Goal: Task Accomplishment & Management: Manage account settings

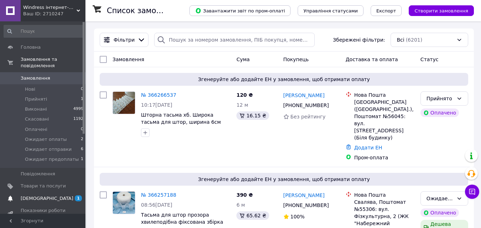
click at [44, 195] on span "[DEMOGRAPHIC_DATA]" at bounding box center [47, 198] width 53 height 6
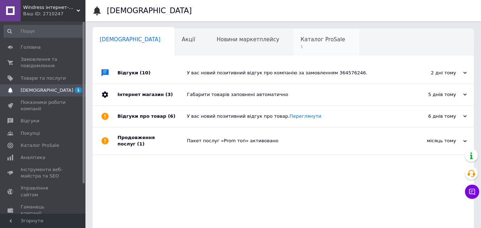
click at [293, 36] on div "Каталог ProSale 1" at bounding box center [326, 42] width 66 height 27
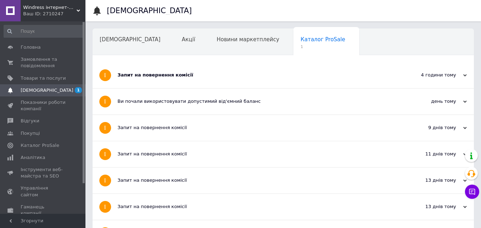
click at [149, 74] on div "Запит на повернення комісії" at bounding box center [256, 75] width 278 height 6
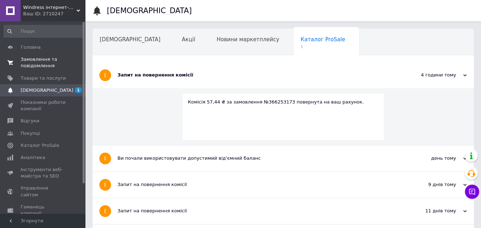
click at [36, 61] on span "Замовлення та повідомлення" at bounding box center [43, 62] width 45 height 13
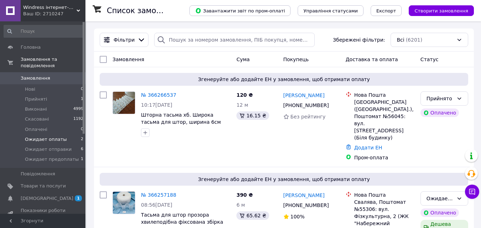
click at [56, 136] on span "Ожидает оплаты" at bounding box center [46, 139] width 42 height 6
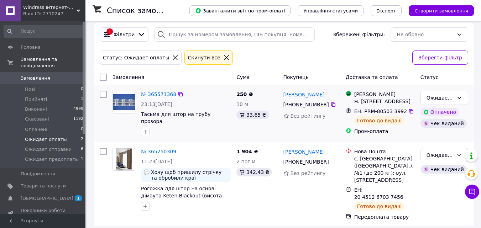
scroll to position [7, 0]
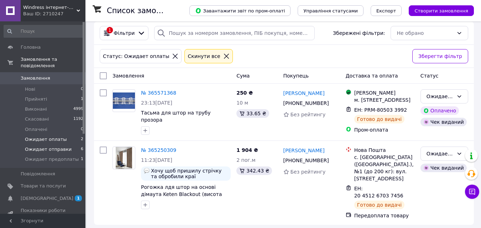
click at [59, 146] on span "Ожидает отправки" at bounding box center [48, 149] width 47 height 6
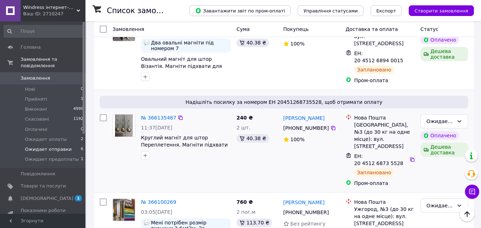
scroll to position [296, 0]
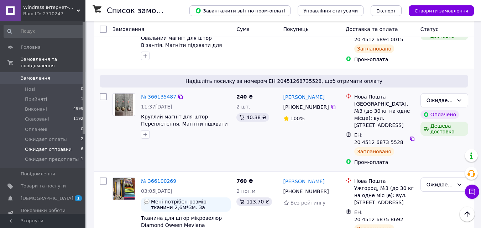
click at [155, 94] on link "№ 366135487" at bounding box center [158, 97] width 35 height 6
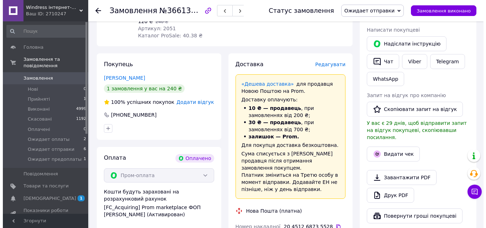
scroll to position [142, 0]
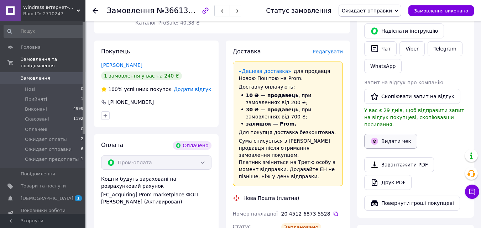
click at [395, 134] on button "Видати чек" at bounding box center [390, 141] width 53 height 15
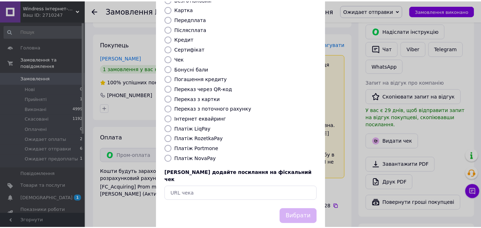
scroll to position [78, 0]
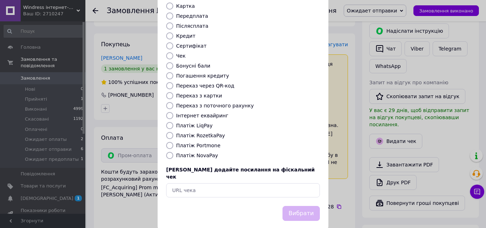
click at [211, 133] on label "Платіж RozetkaPay" at bounding box center [200, 136] width 49 height 6
click at [173, 132] on input "Платіж RozetkaPay" at bounding box center [169, 135] width 7 height 7
radio input "true"
click at [296, 206] on button "Вибрати" at bounding box center [301, 213] width 37 height 15
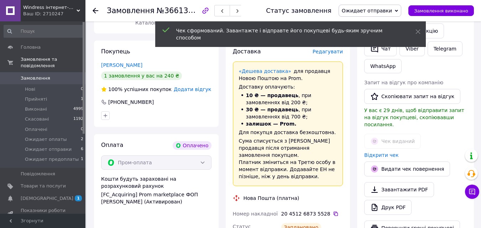
click at [374, 13] on span "Ожидает отправки" at bounding box center [367, 11] width 50 height 6
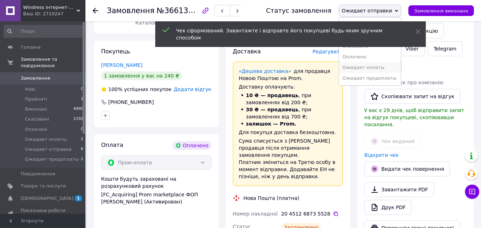
click at [369, 69] on li "Ожидает оплаты" at bounding box center [370, 67] width 62 height 11
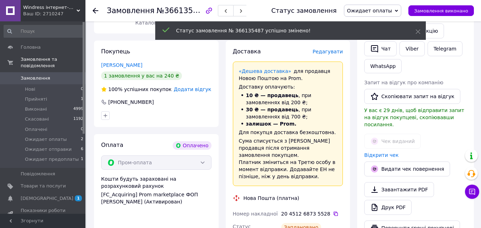
click at [93, 11] on use at bounding box center [96, 11] width 6 height 6
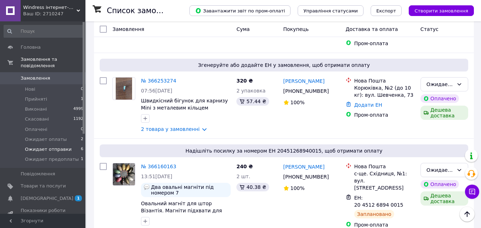
scroll to position [118, 0]
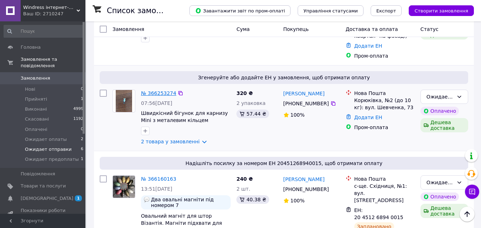
click at [155, 93] on link "№ 366253274" at bounding box center [158, 93] width 35 height 6
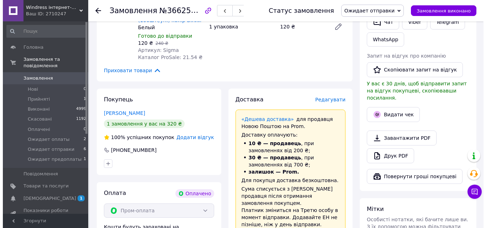
scroll to position [189, 0]
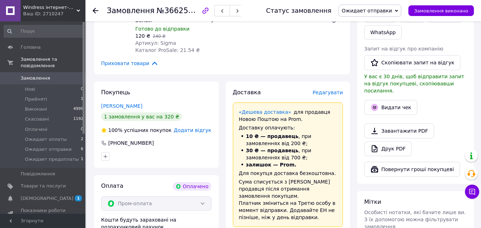
click at [331, 90] on span "Редагувати" at bounding box center [327, 93] width 30 height 6
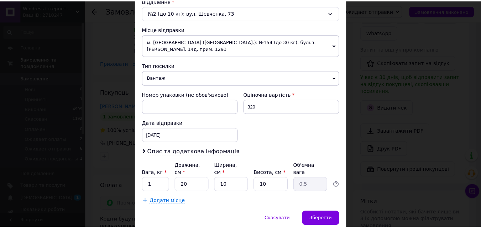
scroll to position [245, 0]
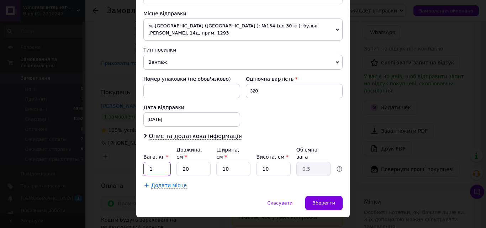
click at [159, 162] on input "1" at bounding box center [156, 169] width 27 height 14
type input "0.5"
click at [320, 200] on span "Зберегти" at bounding box center [324, 202] width 22 height 5
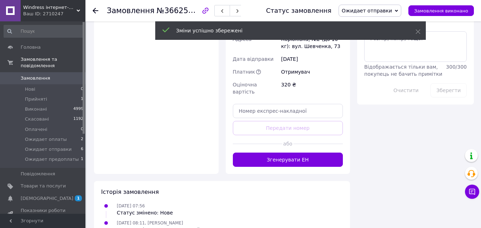
scroll to position [438, 0]
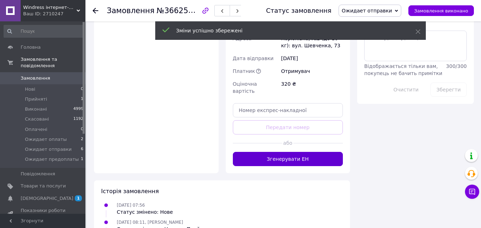
click at [317, 152] on button "Згенерувати ЕН" at bounding box center [288, 159] width 110 height 14
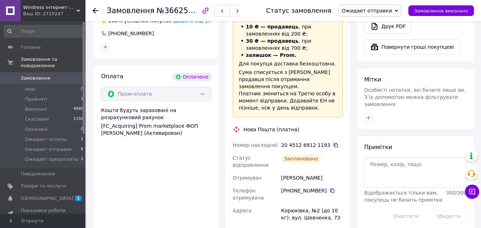
scroll to position [296, 0]
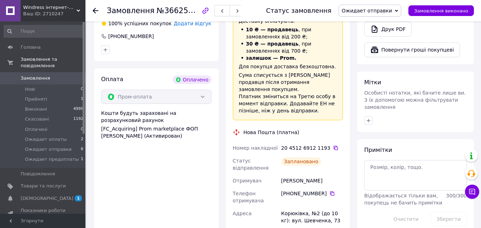
click at [96, 12] on icon at bounding box center [96, 11] width 6 height 6
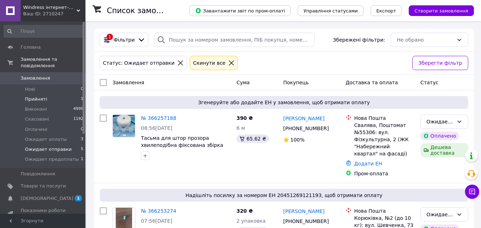
click at [37, 96] on span "Прийняті" at bounding box center [36, 99] width 22 height 6
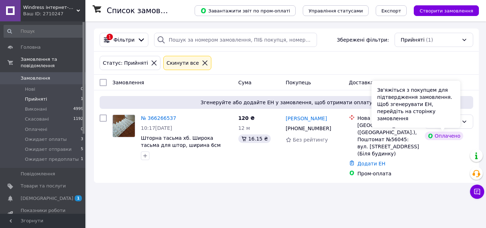
click at [448, 122] on div "Зв'яжіться з покупцем для підтвердження замовлення. Щоб згенерувати ЕН, перейді…" at bounding box center [416, 104] width 89 height 47
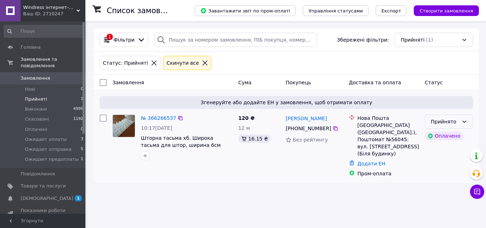
click at [468, 122] on div "Прийнято" at bounding box center [449, 122] width 48 height 14
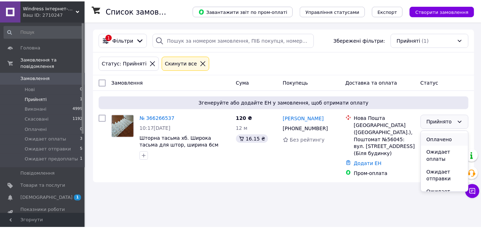
scroll to position [36, 0]
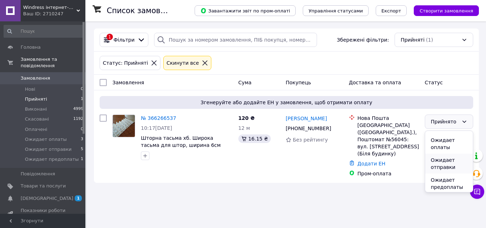
click at [449, 161] on li "Ожидает отправки" at bounding box center [449, 164] width 48 height 20
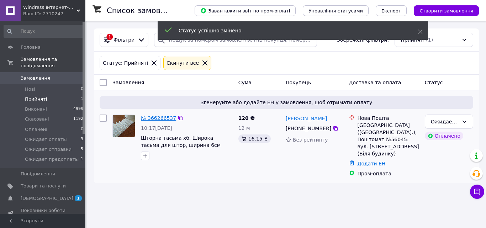
click at [152, 119] on link "№ 366266537" at bounding box center [158, 118] width 35 height 6
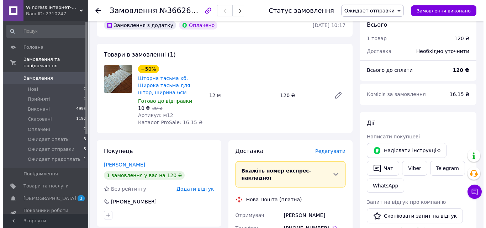
scroll to position [71, 0]
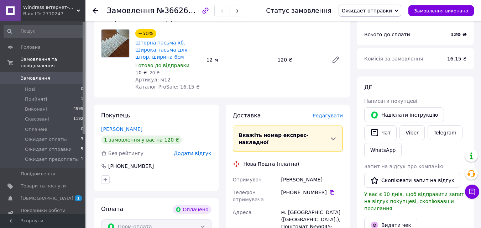
click at [340, 116] on span "Редагувати" at bounding box center [327, 116] width 30 height 6
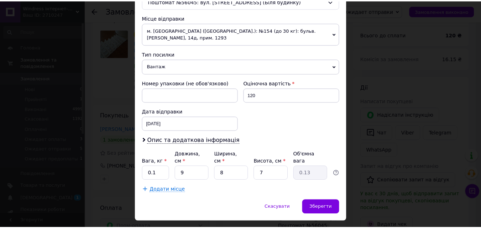
scroll to position [245, 0]
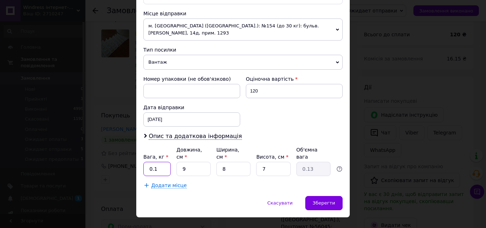
click at [161, 162] on input "0.1" at bounding box center [156, 169] width 27 height 14
type input "0.5"
click at [188, 162] on input "9" at bounding box center [194, 169] width 34 height 14
type input "2"
type input "0.1"
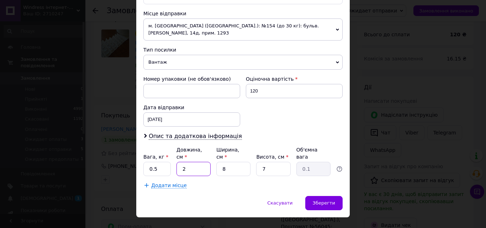
type input "20"
type input "0.28"
type input "20"
click at [235, 162] on input "8" at bounding box center [233, 169] width 34 height 14
type input "1"
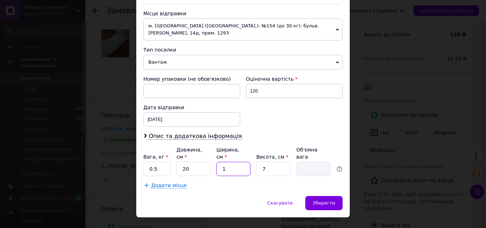
type input "0.1"
type input "10"
type input "0.35"
type input "10"
click at [265, 162] on input "7" at bounding box center [273, 169] width 34 height 14
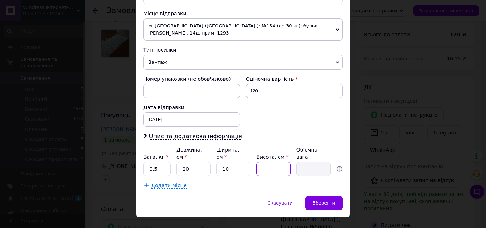
type input "1"
type input "0.1"
type input "10"
type input "0.5"
type input "10"
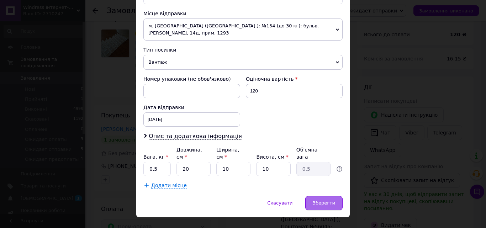
click at [326, 200] on span "Зберегти" at bounding box center [324, 202] width 22 height 5
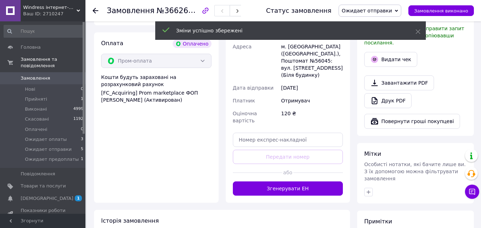
scroll to position [285, 0]
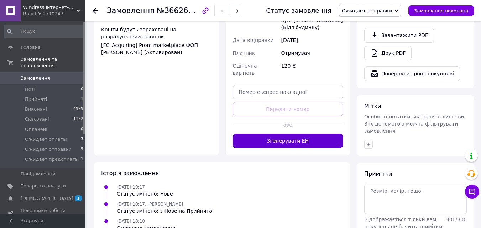
click at [321, 134] on button "Згенерувати ЕН" at bounding box center [288, 141] width 110 height 14
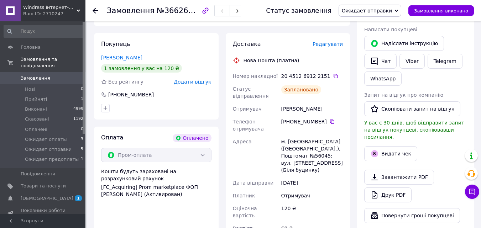
scroll to position [142, 0]
click at [361, 57] on div "[PERSON_NAME] покупцеві   [PERSON_NAME] інструкцію   Чат Viber Telegram WhatsAp…" at bounding box center [415, 117] width 117 height 225
click at [93, 12] on icon at bounding box center [96, 11] width 6 height 6
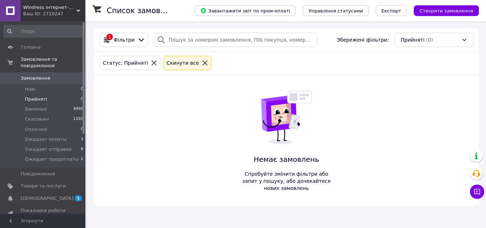
click at [203, 63] on icon at bounding box center [205, 63] width 5 height 5
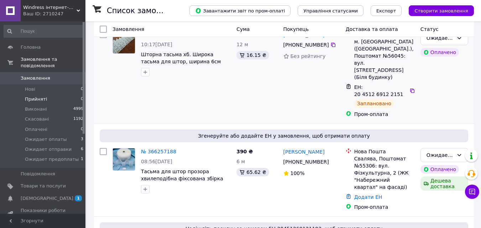
scroll to position [71, 0]
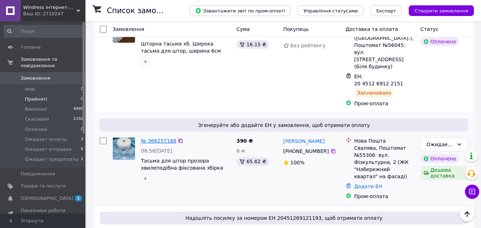
click at [155, 138] on link "№ 366257188" at bounding box center [158, 141] width 35 height 6
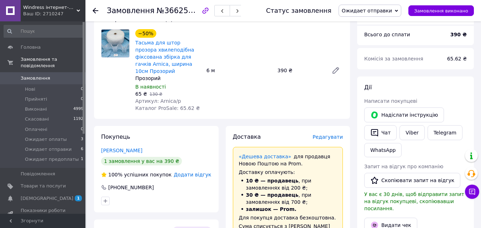
scroll to position [36, 0]
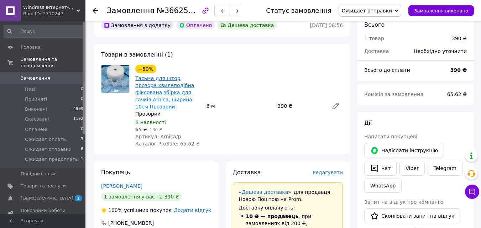
click at [168, 80] on link "Тасьма для штор прозора хвилеподібна фіксована збірка для гачків Arnica, ширина…" at bounding box center [164, 92] width 59 height 34
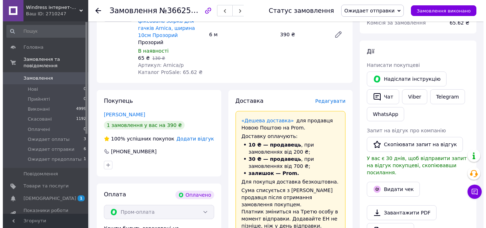
scroll to position [107, 0]
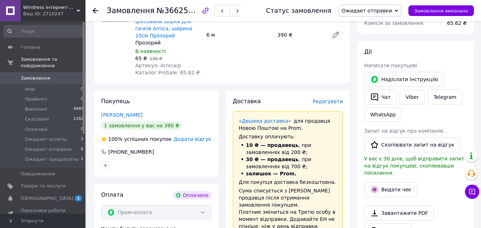
click at [332, 99] on span "Редагувати" at bounding box center [327, 102] width 30 height 6
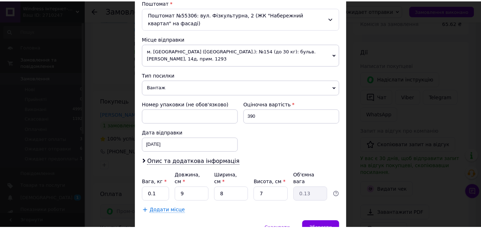
scroll to position [252, 0]
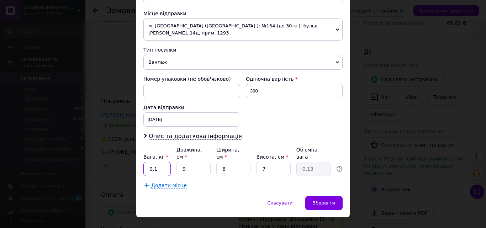
click at [164, 162] on input "0.1" at bounding box center [156, 169] width 27 height 14
type input "0.5"
click at [189, 162] on input "9" at bounding box center [194, 169] width 34 height 14
type input "2"
type input "0.1"
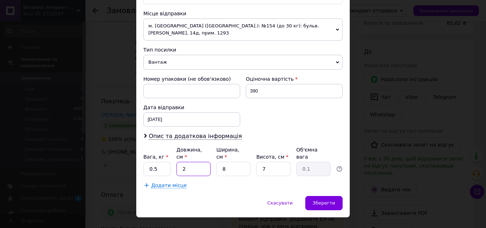
type input "20"
type input "0.28"
type input "20"
click at [225, 162] on input "8" at bounding box center [233, 169] width 34 height 14
type input "1"
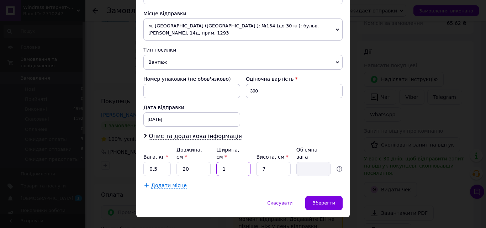
type input "0.1"
type input "10"
type input "0.35"
type input "10"
click at [268, 162] on input "7" at bounding box center [273, 169] width 34 height 14
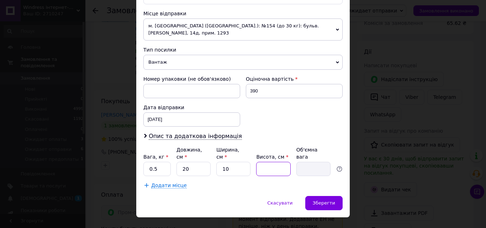
type input "1"
type input "0.1"
type input "10"
type input "0.5"
type input "10"
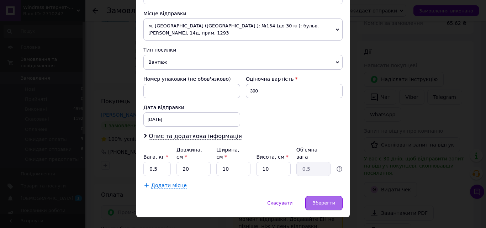
click at [331, 196] on div "Зберегти" at bounding box center [323, 203] width 37 height 14
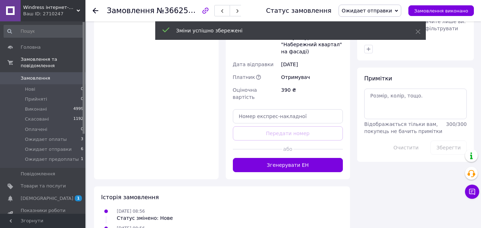
scroll to position [392, 0]
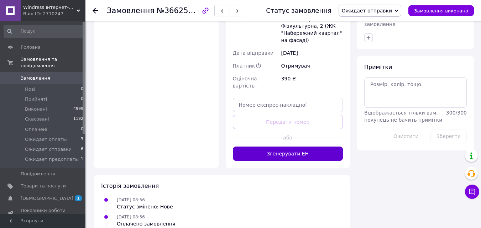
click at [325, 147] on button "Згенерувати ЕН" at bounding box center [288, 154] width 110 height 14
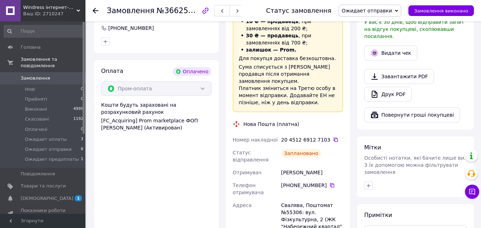
scroll to position [214, 0]
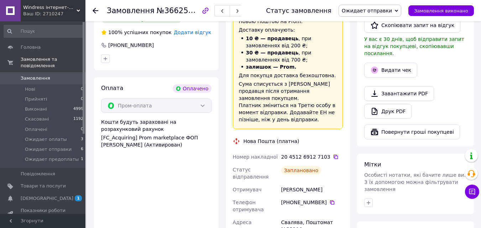
click at [94, 10] on use at bounding box center [96, 11] width 6 height 6
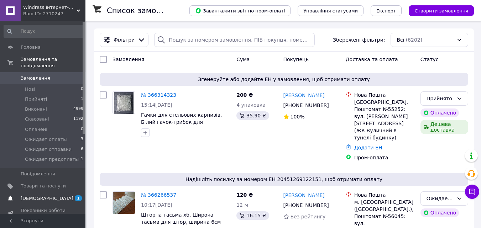
click at [54, 195] on span "[DEMOGRAPHIC_DATA]" at bounding box center [43, 198] width 45 height 6
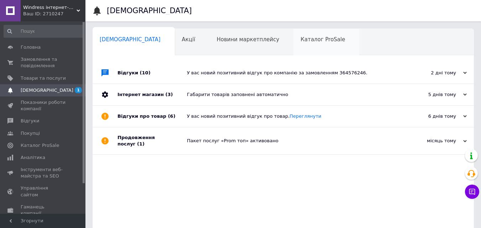
click at [300, 42] on span "Каталог ProSale" at bounding box center [322, 39] width 44 height 6
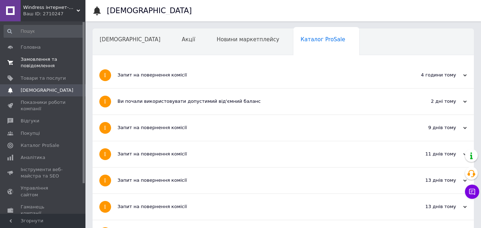
click at [42, 63] on span "Замовлення та повідомлення" at bounding box center [43, 62] width 45 height 13
